Goal: Entertainment & Leisure: Consume media (video, audio)

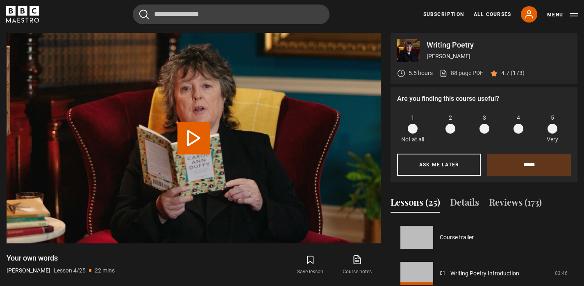
scroll to position [108, 0]
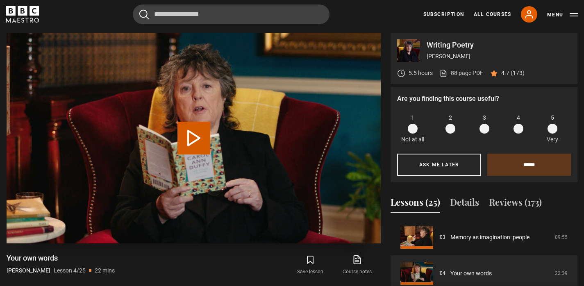
click at [193, 137] on button "Play Lesson Your own words" at bounding box center [193, 138] width 33 height 33
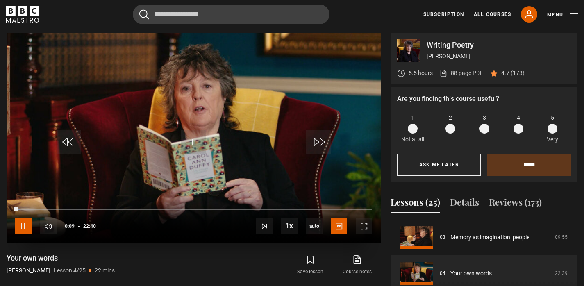
click at [20, 227] on span "Video Player" at bounding box center [23, 226] width 16 height 16
click at [358, 229] on span "Video Player" at bounding box center [364, 226] width 16 height 16
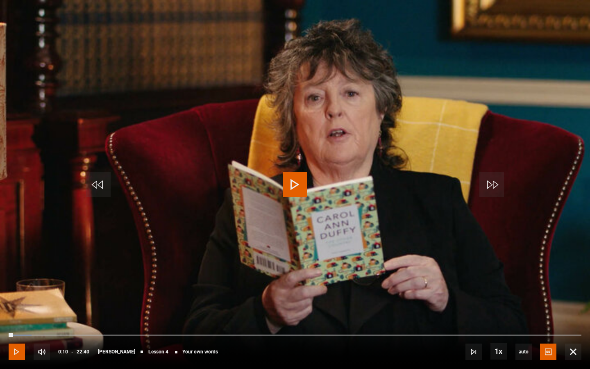
click at [14, 286] on span "Video Player" at bounding box center [17, 351] width 16 height 16
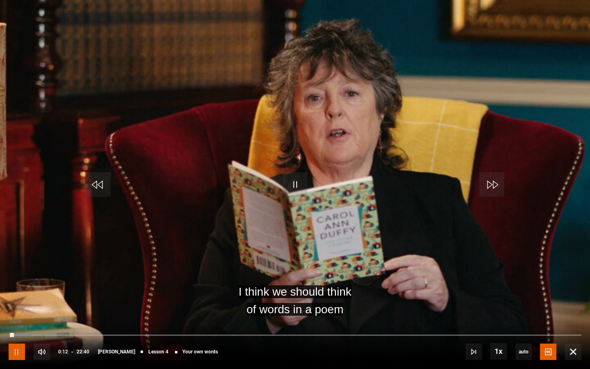
click at [14, 286] on span "Video Player" at bounding box center [17, 351] width 16 height 16
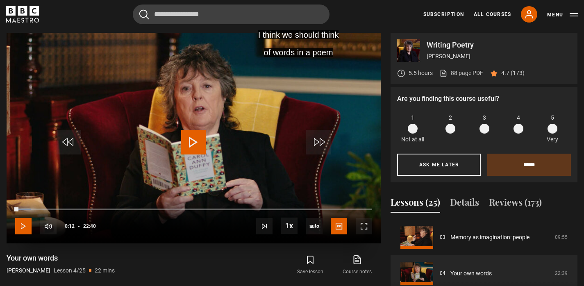
click at [23, 227] on span "Video Player" at bounding box center [23, 226] width 16 height 16
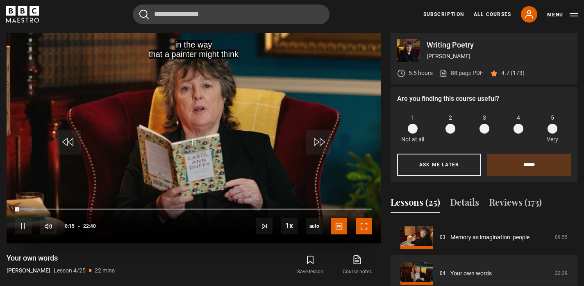
click at [365, 229] on span "Video Player" at bounding box center [364, 226] width 16 height 16
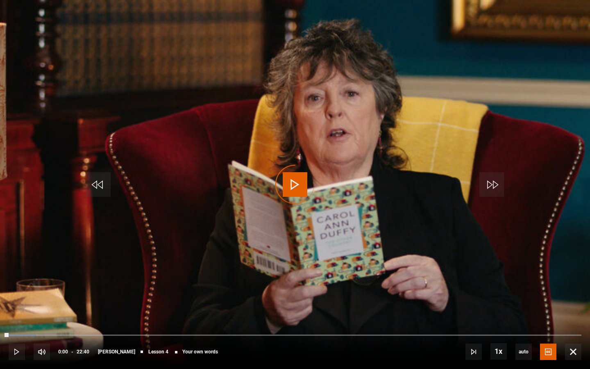
drag, startPoint x: 14, startPoint y: 333, endPoint x: 0, endPoint y: 334, distance: 13.5
click at [0, 286] on div "10s Skip Back 10 seconds Play 10s Skip Forward 10 seconds Loaded : 4.78% 00:09 …" at bounding box center [295, 345] width 590 height 45
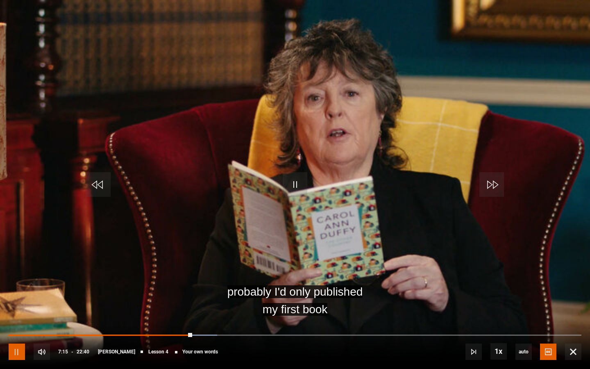
click at [20, 286] on span "Video Player" at bounding box center [17, 351] width 16 height 16
click at [15, 286] on span "Video Player" at bounding box center [17, 351] width 16 height 16
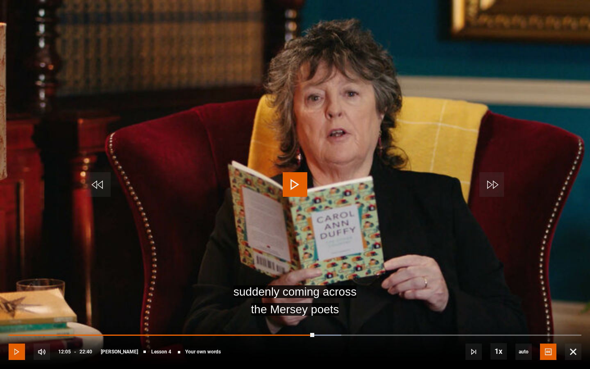
click at [15, 286] on span "Video Player" at bounding box center [17, 351] width 16 height 16
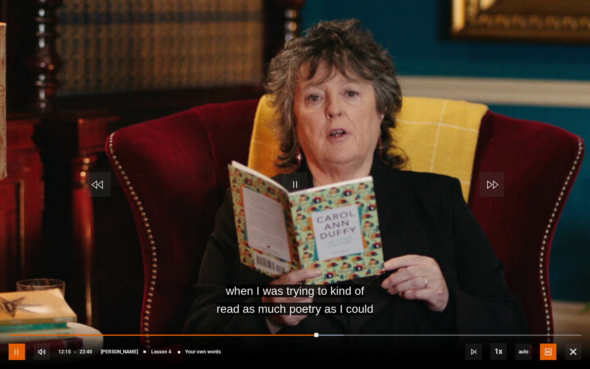
click at [17, 286] on span "Video Player" at bounding box center [17, 351] width 16 height 16
